Goal: Navigation & Orientation: Find specific page/section

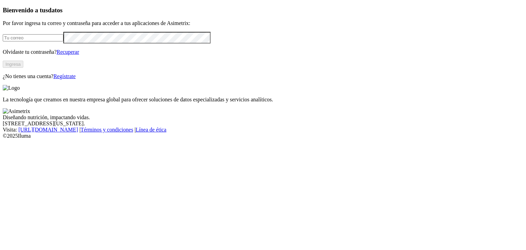
type input "[PERSON_NAME][EMAIL_ADDRESS][DOMAIN_NAME]"
click at [23, 68] on button "Ingresa" at bounding box center [13, 64] width 21 height 7
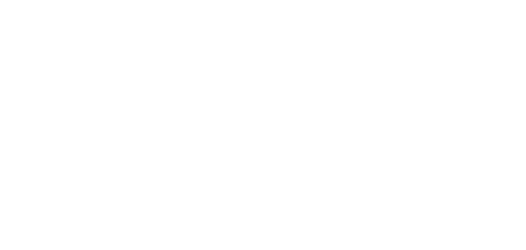
scroll to position [23, 0]
